Goal: Information Seeking & Learning: Learn about a topic

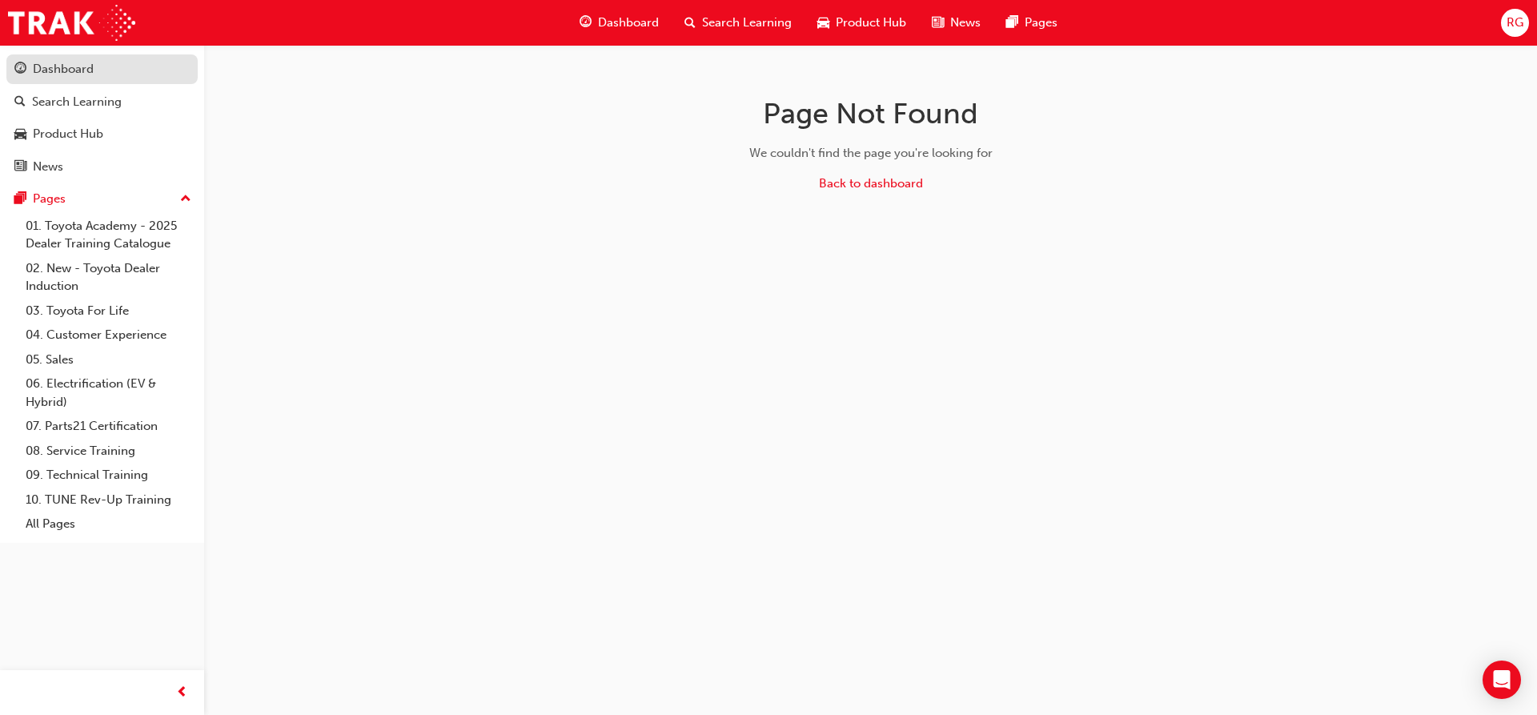
click at [100, 75] on div "Dashboard" at bounding box center [101, 69] width 175 height 20
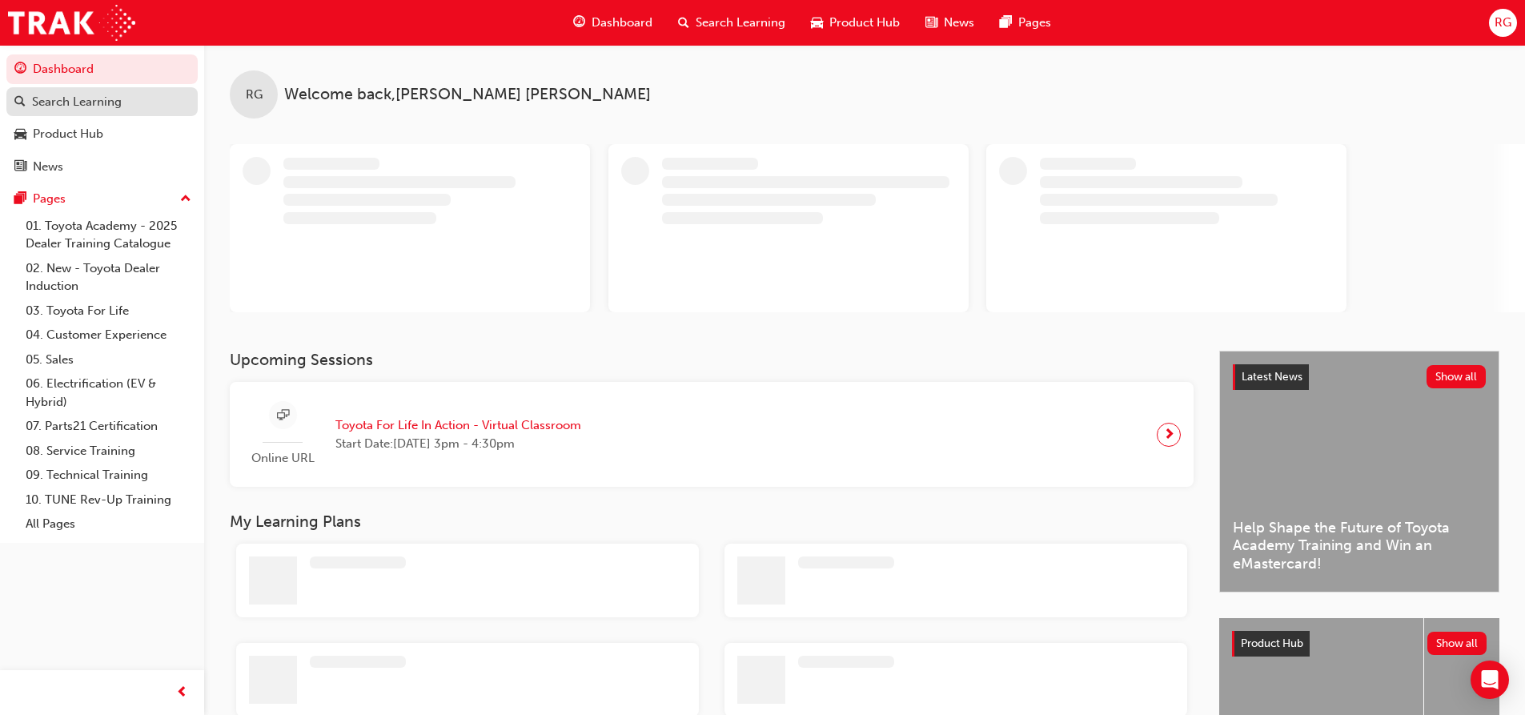
click at [87, 111] on link "Search Learning" at bounding box center [101, 102] width 191 height 30
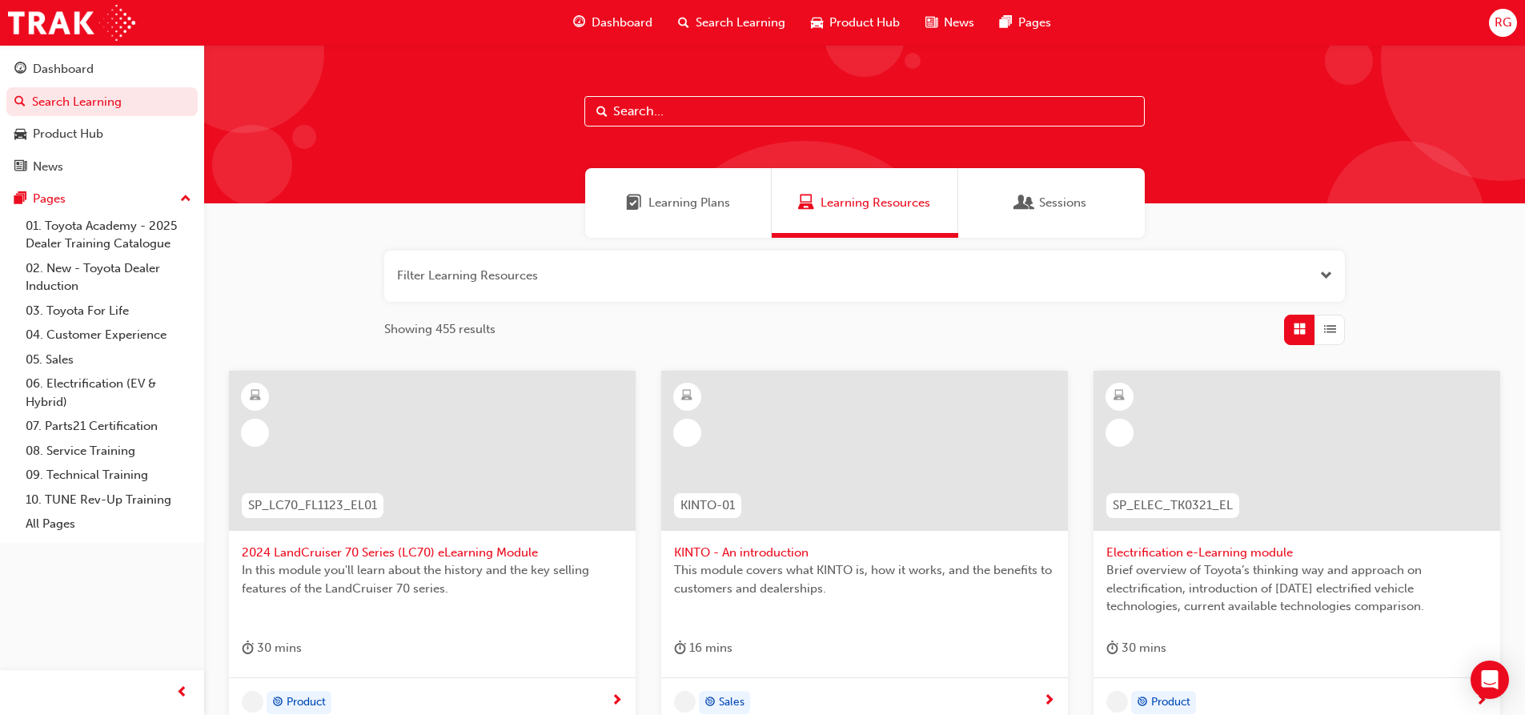
click at [757, 223] on div "Learning Plans" at bounding box center [678, 203] width 187 height 70
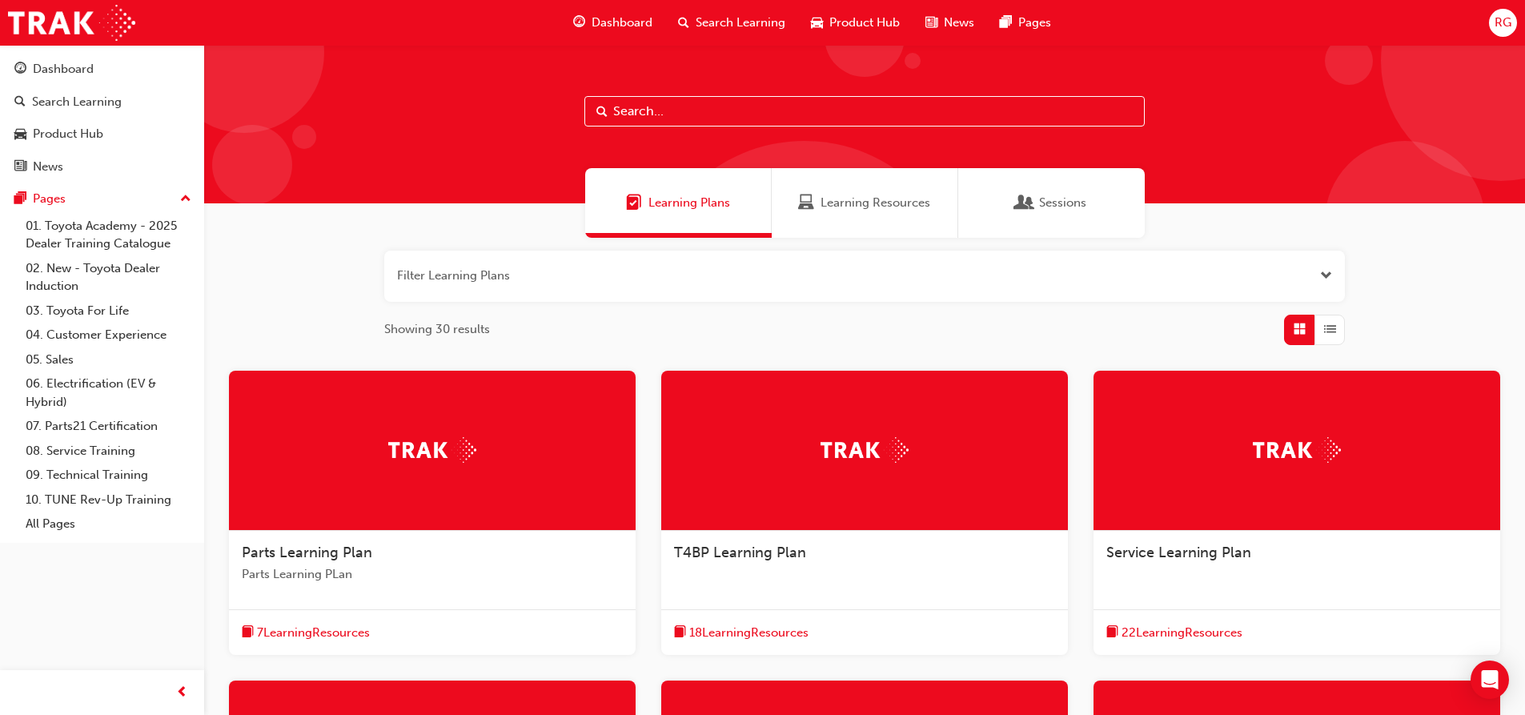
click at [1072, 223] on div "Sessions" at bounding box center [1051, 203] width 187 height 70
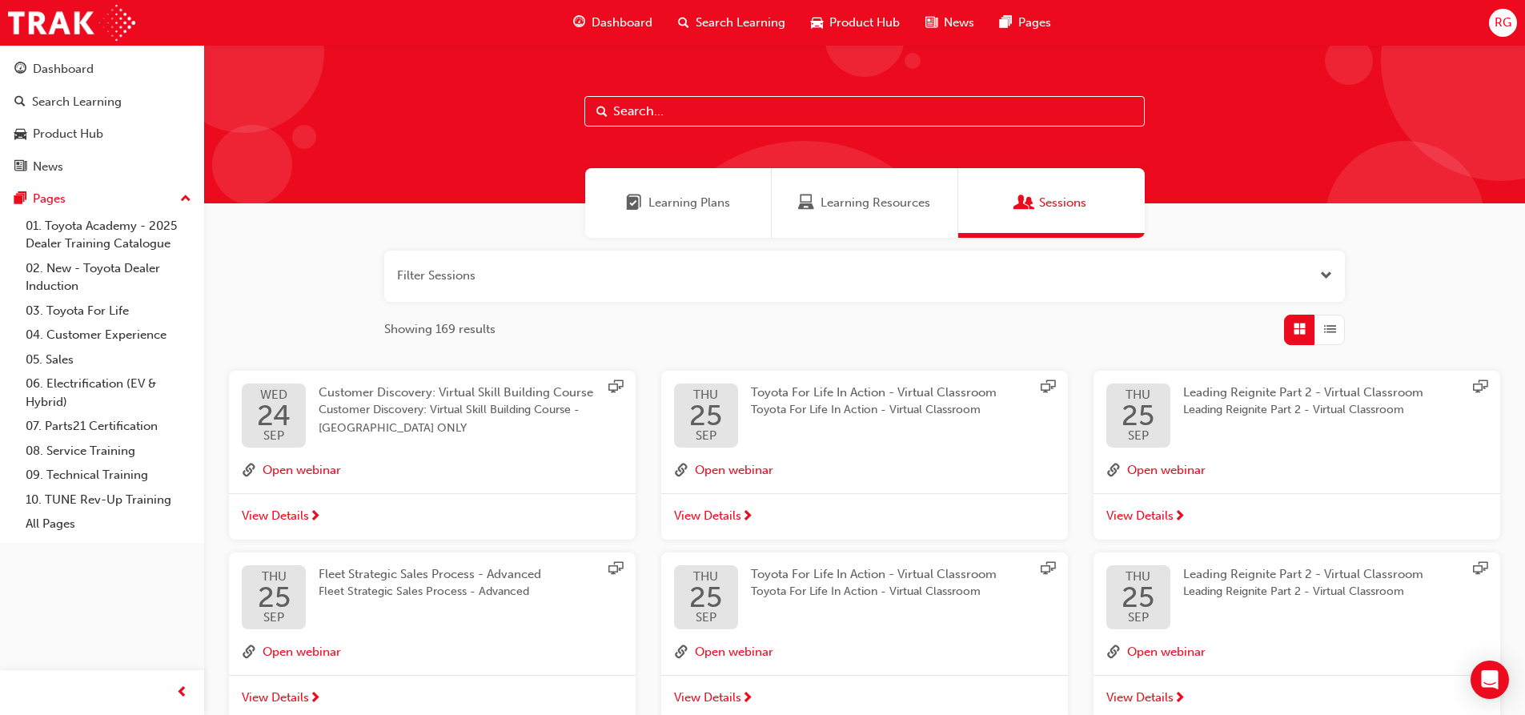
click at [681, 212] on div "Learning Plans" at bounding box center [678, 203] width 187 height 70
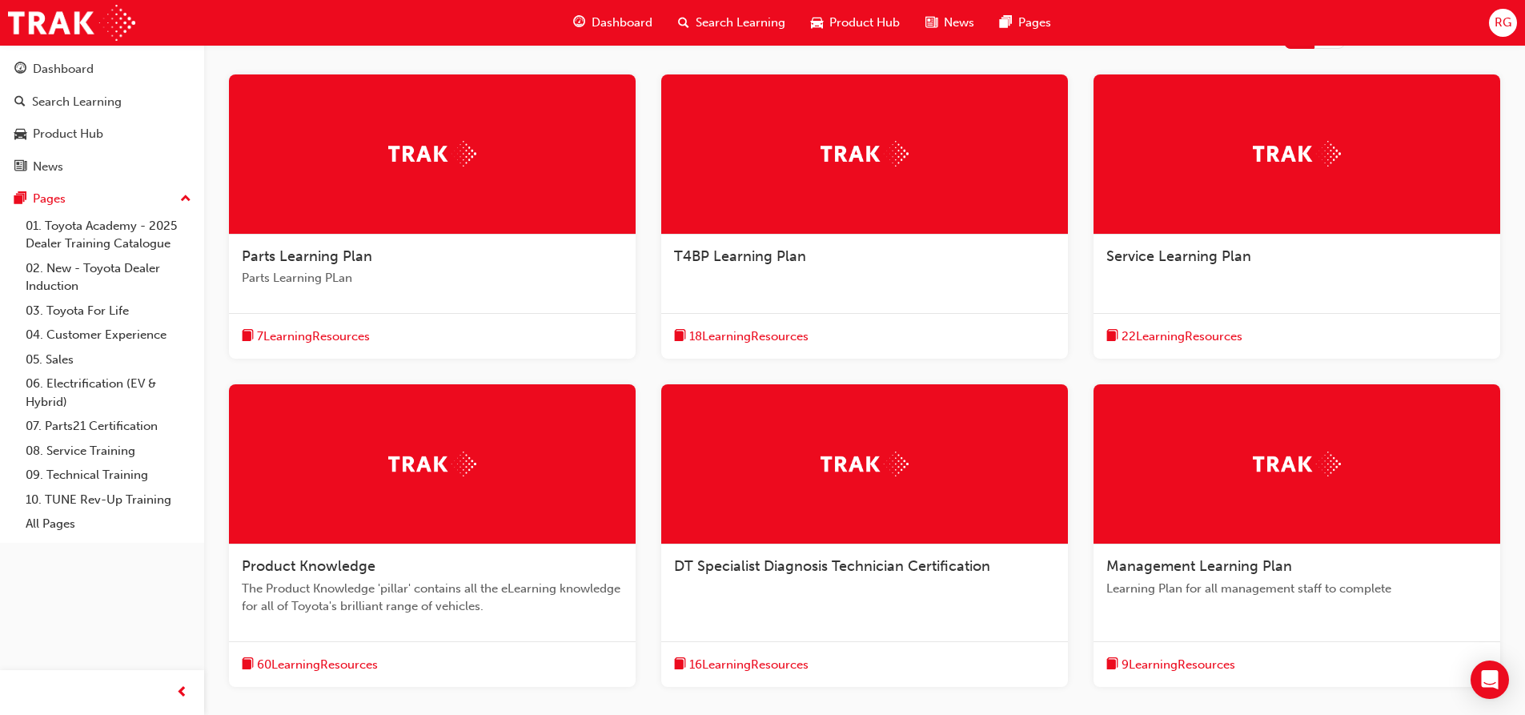
scroll to position [240, 0]
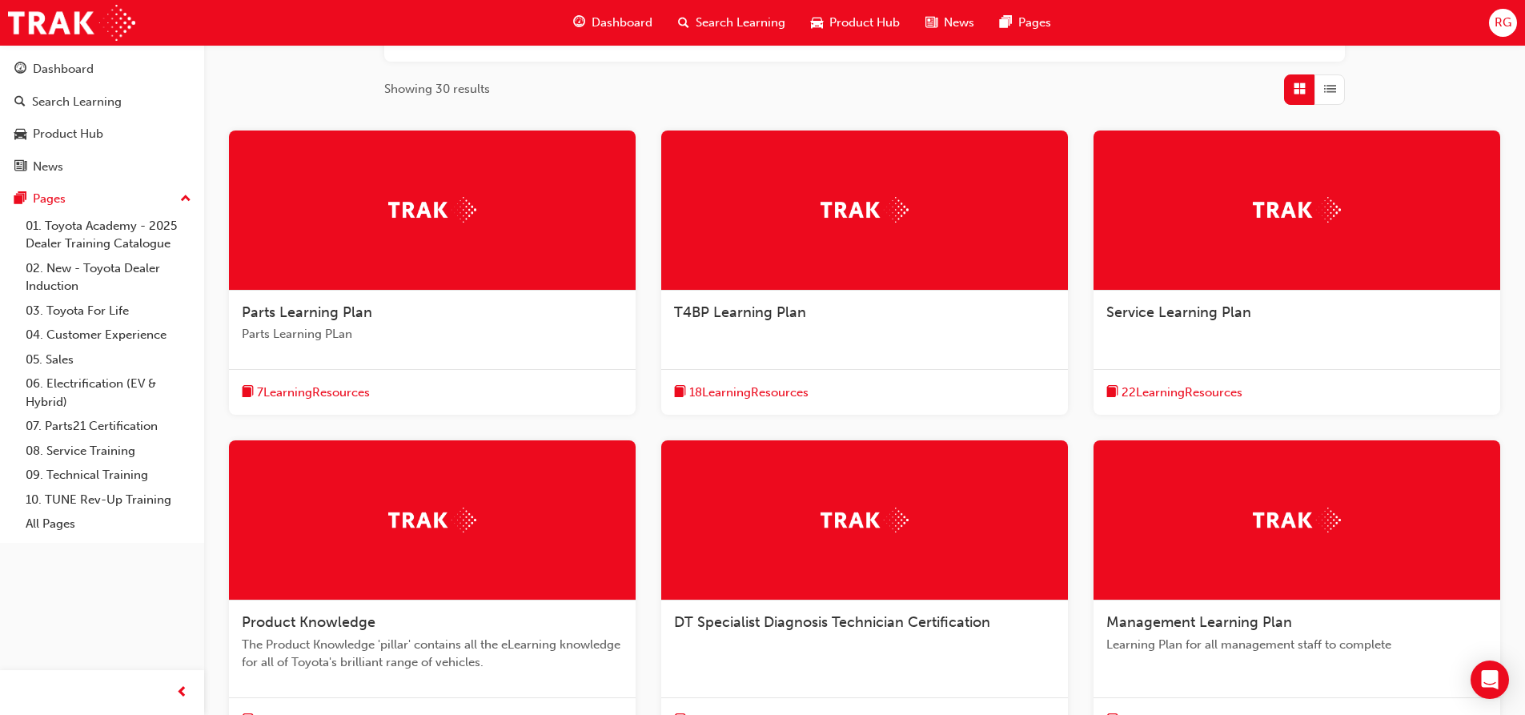
click at [1171, 390] on span "22 Learning Resources" at bounding box center [1182, 393] width 121 height 18
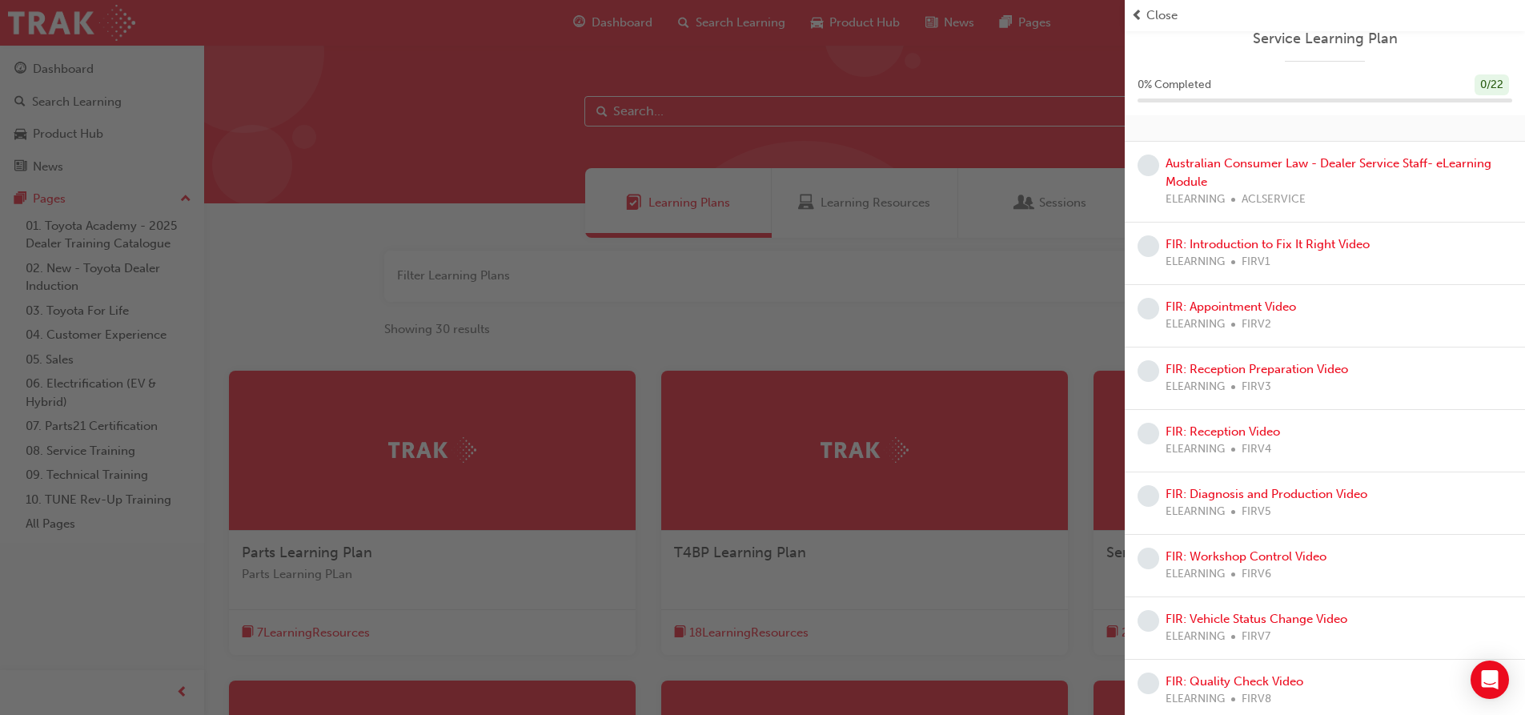
scroll to position [0, 0]
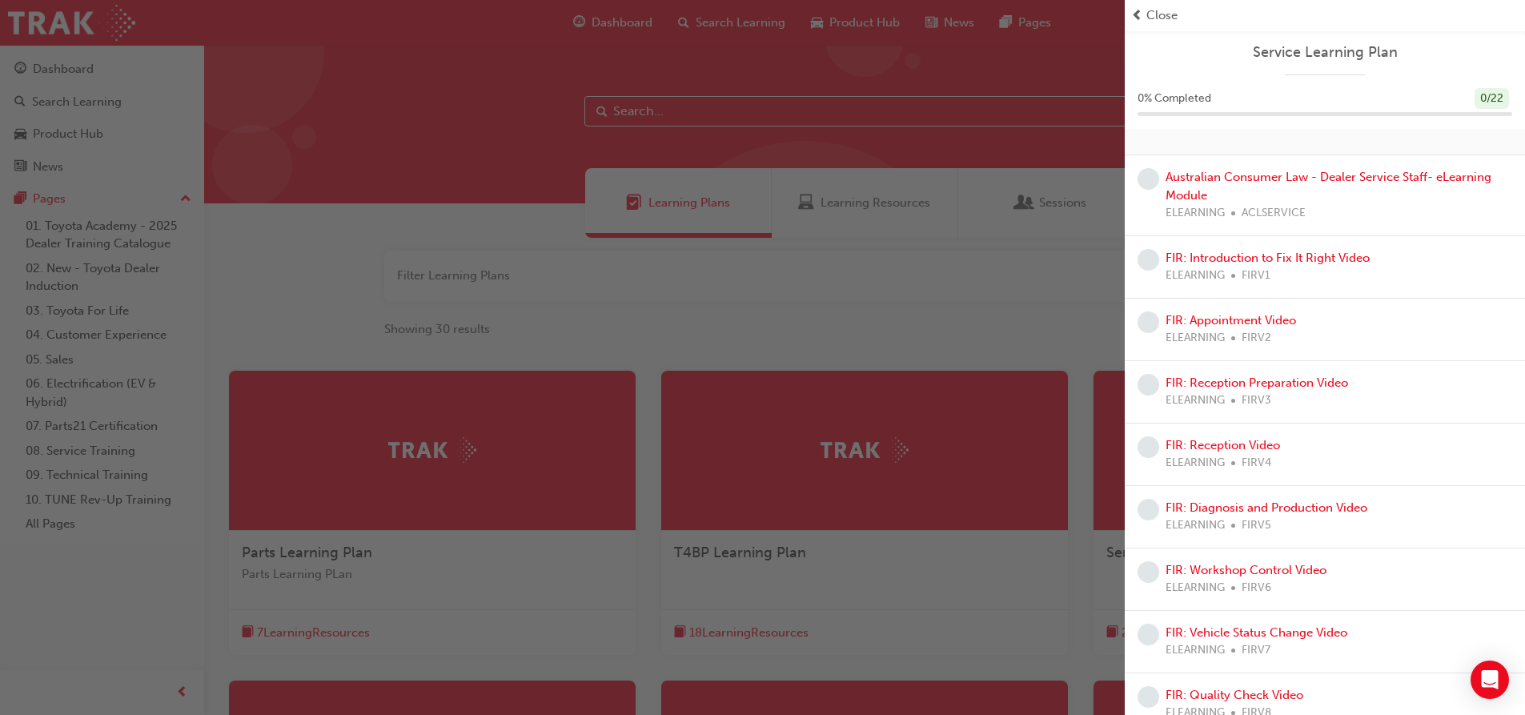
click at [913, 151] on div "button" at bounding box center [562, 357] width 1125 height 715
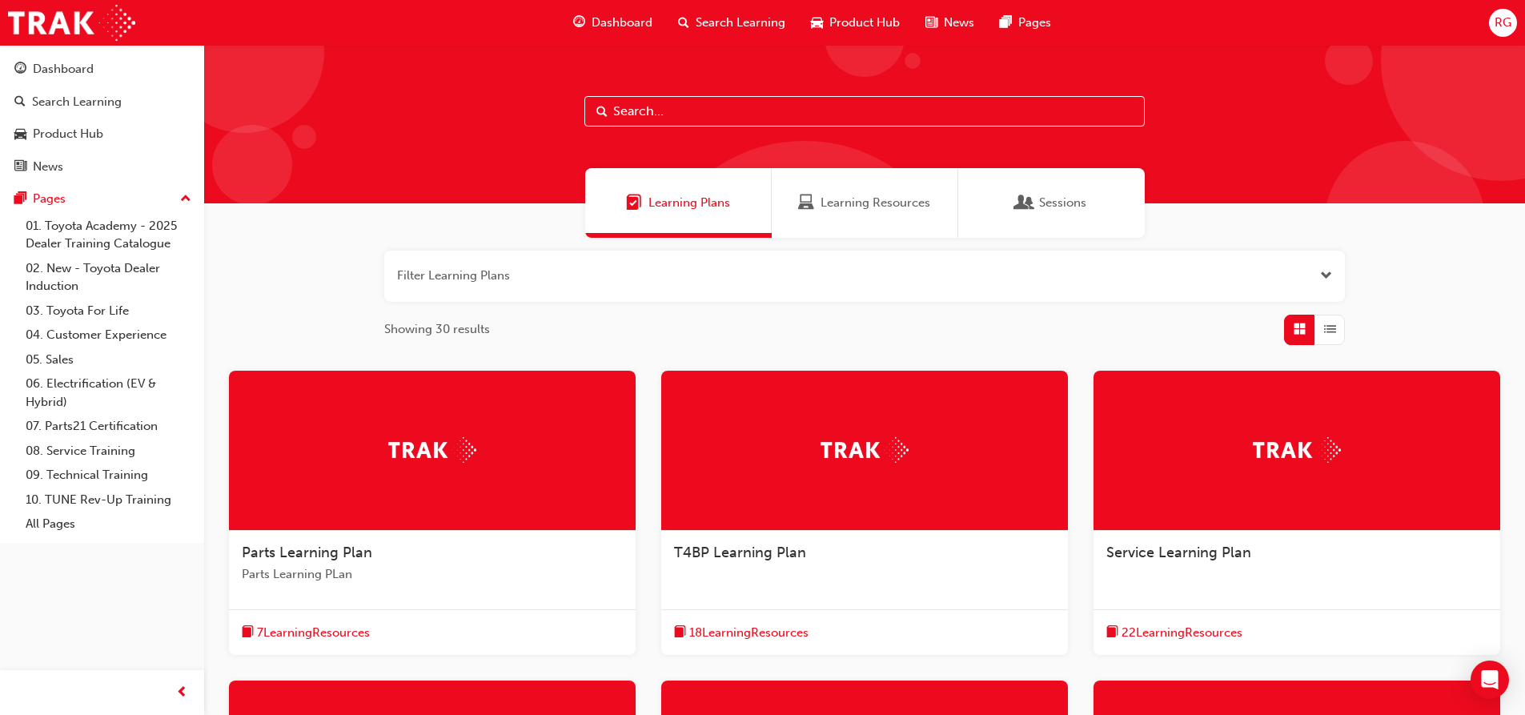
click at [849, 207] on span "Learning Resources" at bounding box center [876, 203] width 110 height 18
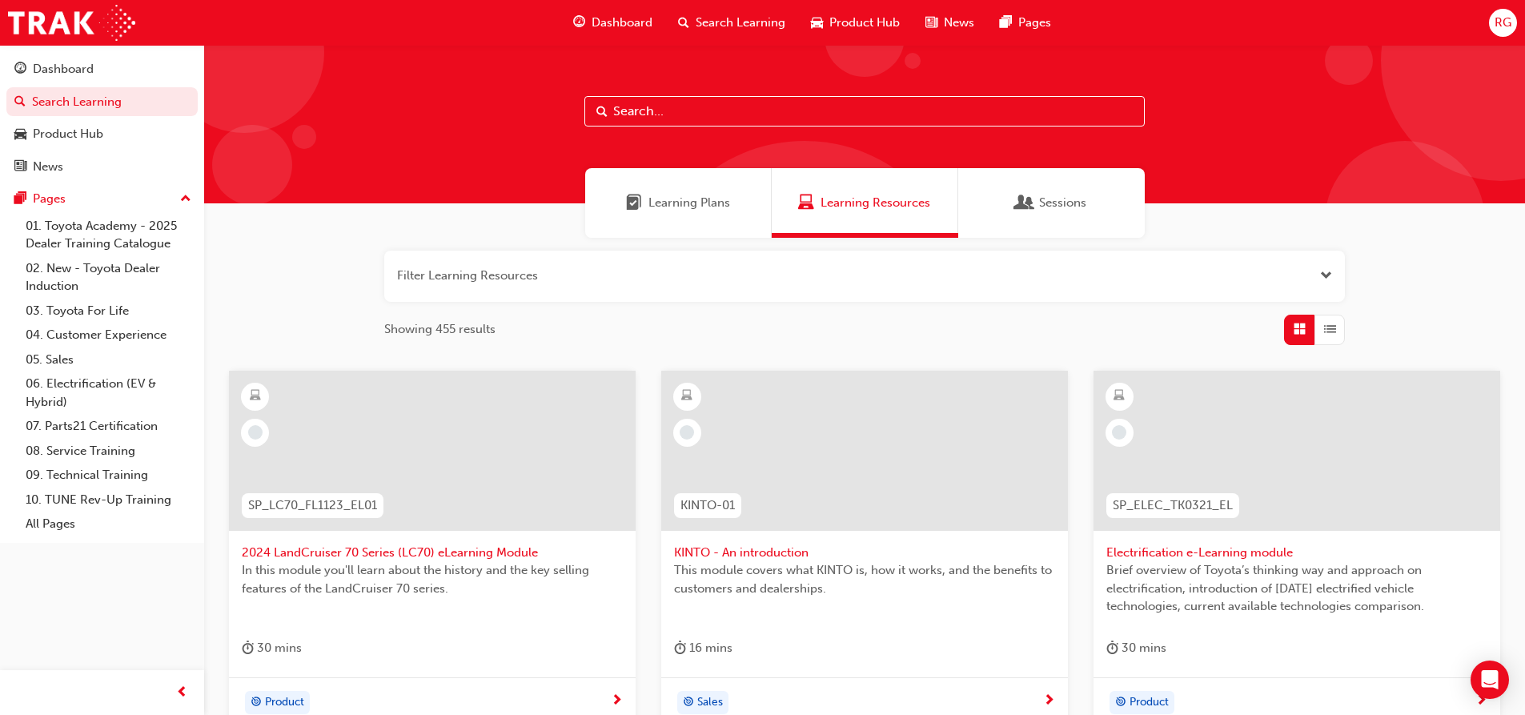
click at [735, 32] on div "Search Learning" at bounding box center [731, 22] width 133 height 33
click at [738, 14] on span "Search Learning" at bounding box center [741, 23] width 90 height 18
click at [1507, 26] on span "RG" at bounding box center [1503, 23] width 17 height 18
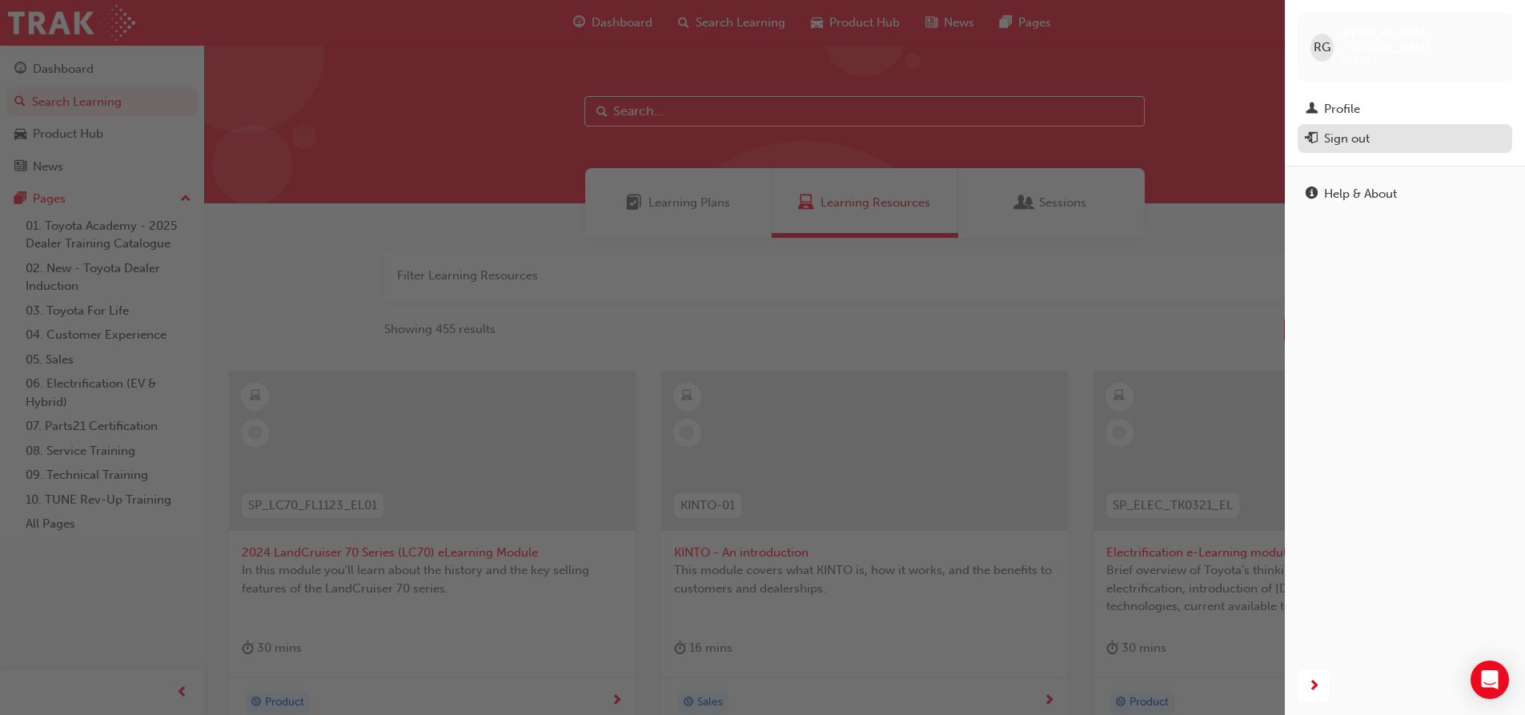
click at [1373, 131] on div "Sign out" at bounding box center [1405, 139] width 199 height 20
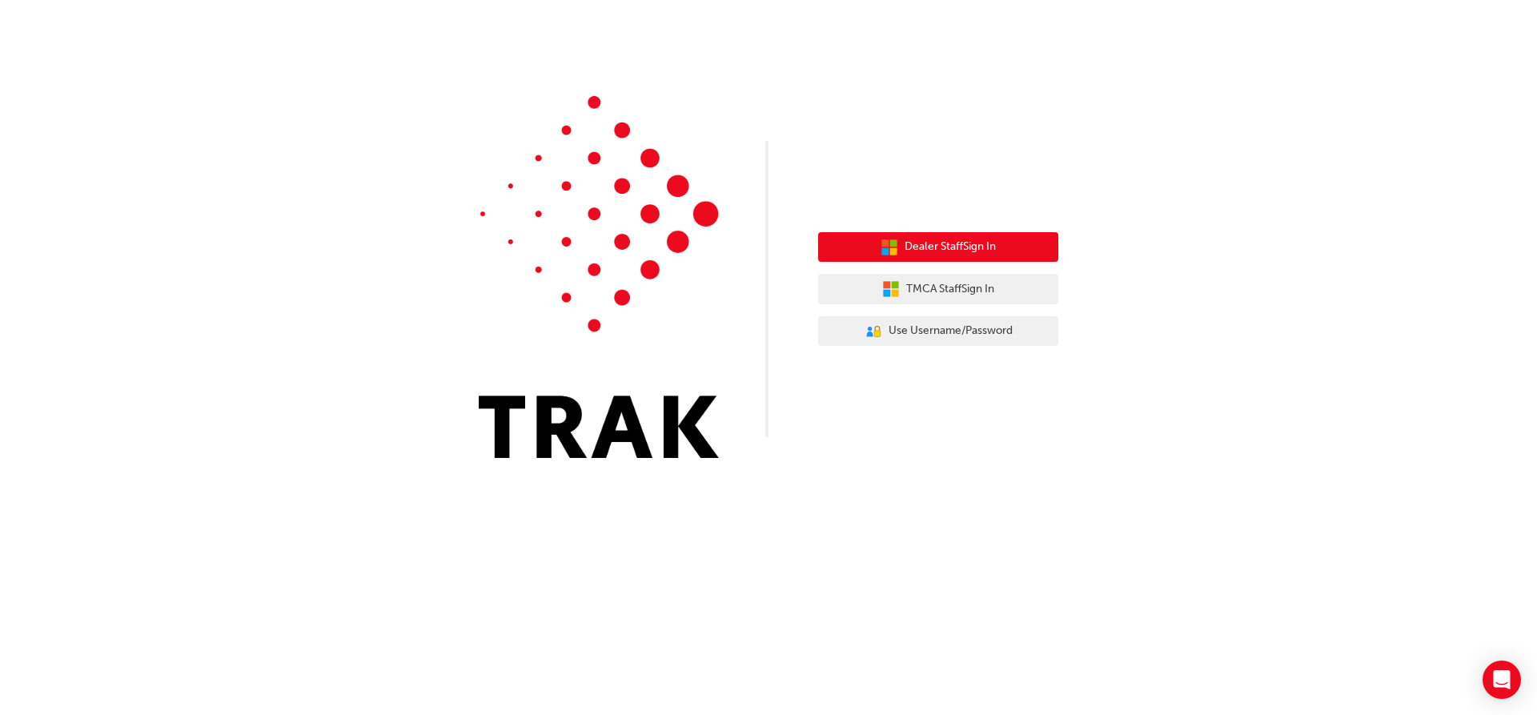
click at [1004, 252] on button "Dealer Staff Sign In" at bounding box center [938, 247] width 240 height 30
